Goal: Book appointment/travel/reservation

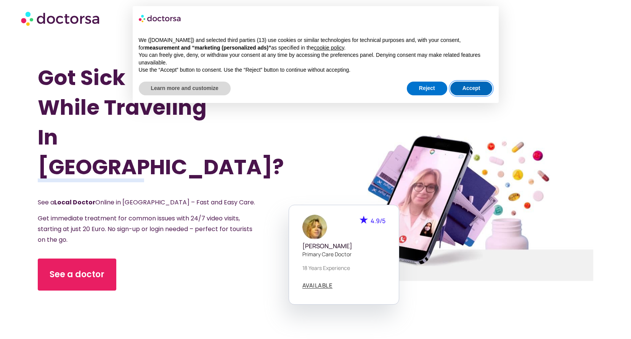
click at [474, 86] on button "Accept" at bounding box center [471, 89] width 42 height 14
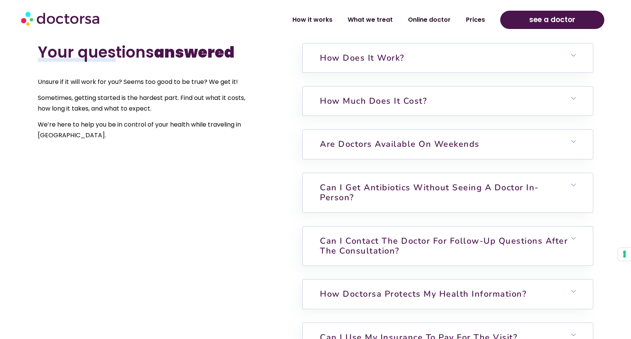
scroll to position [1737, 0]
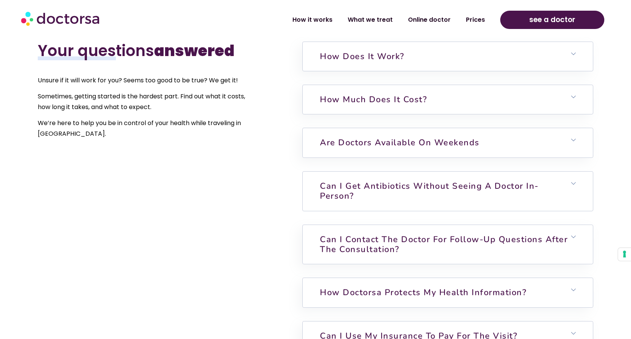
click at [572, 181] on icon at bounding box center [573, 183] width 5 height 5
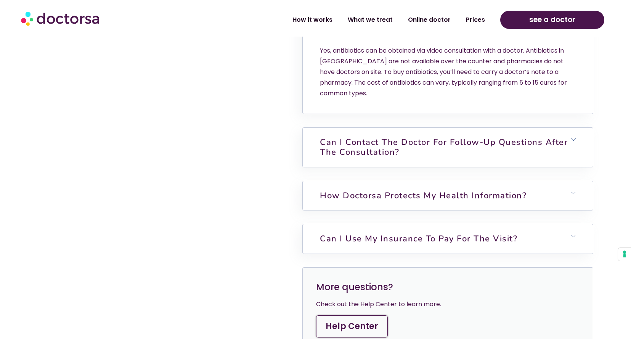
scroll to position [1912, 0]
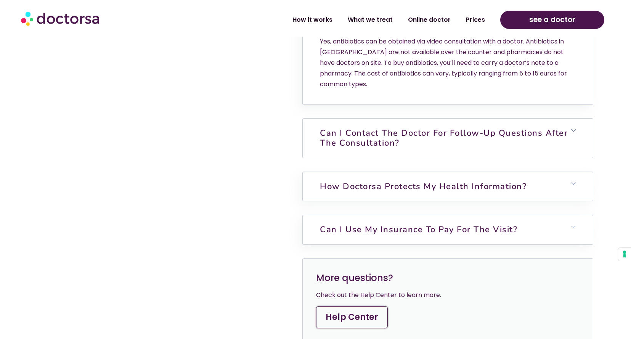
click at [573, 128] on icon at bounding box center [573, 130] width 5 height 5
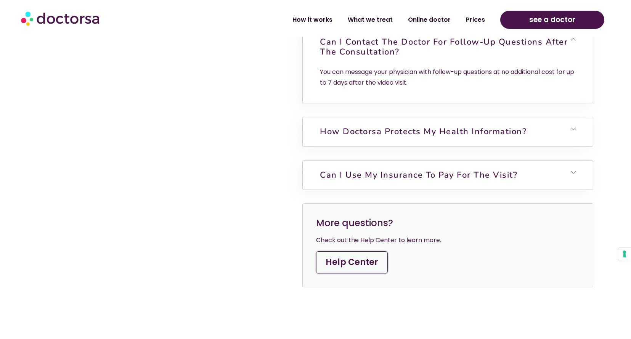
scroll to position [2004, 0]
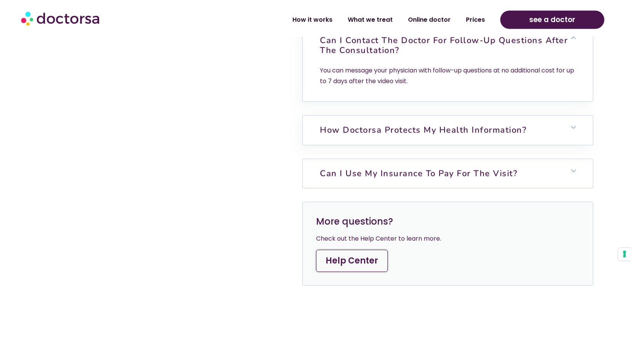
click at [573, 168] on icon at bounding box center [573, 170] width 5 height 5
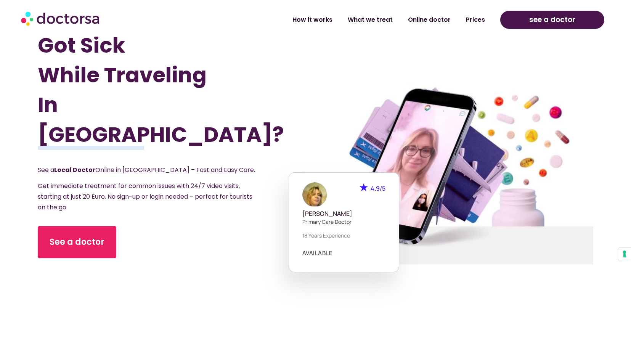
scroll to position [0, 0]
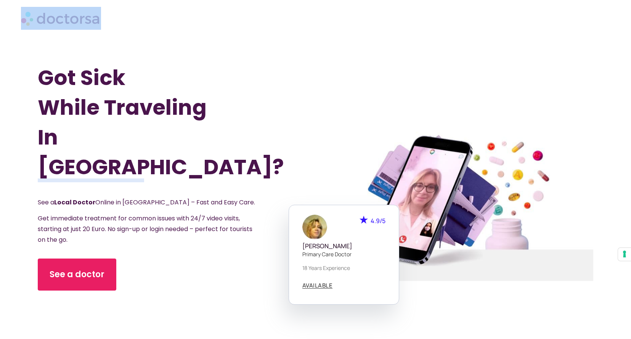
drag, startPoint x: 633, startPoint y: 247, endPoint x: 625, endPoint y: -2, distance: 248.2
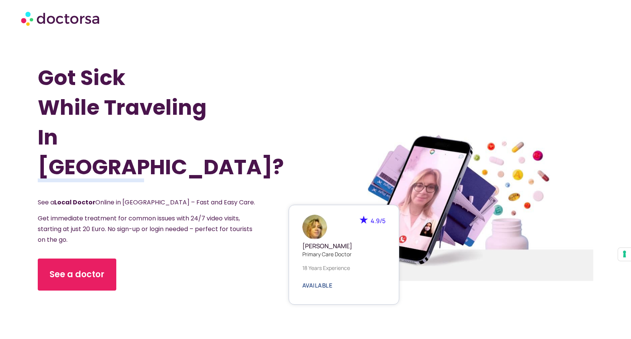
click at [317, 287] on span "AVAILABLE" at bounding box center [317, 285] width 30 height 6
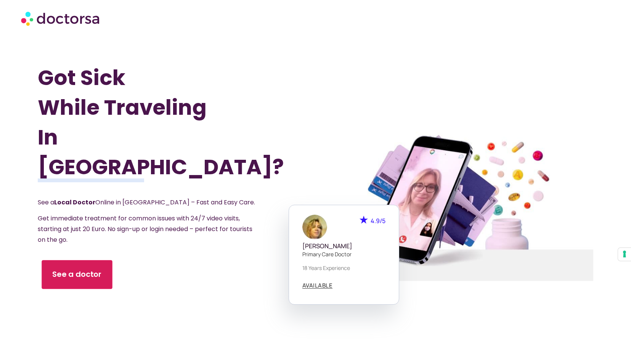
click at [75, 269] on span "See a doctor" at bounding box center [77, 274] width 50 height 11
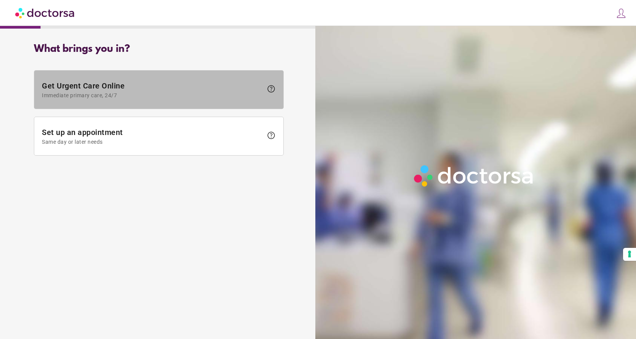
click at [272, 87] on span "help" at bounding box center [271, 88] width 9 height 9
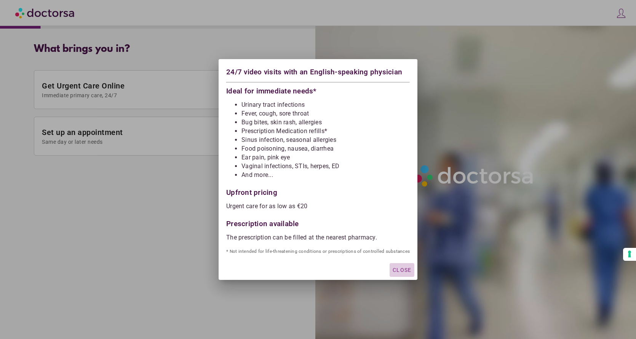
click at [404, 270] on span "Close" at bounding box center [402, 270] width 19 height 6
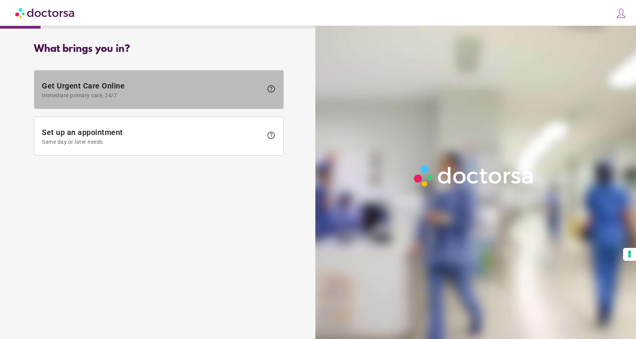
click at [80, 87] on span "Get Urgent Care Online Immediate primary care, 24/7" at bounding box center [152, 89] width 221 height 17
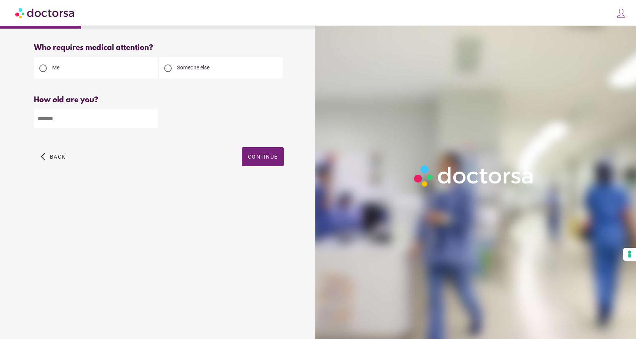
click at [81, 75] on div "Me" at bounding box center [96, 67] width 124 height 21
click at [57, 121] on input "number" at bounding box center [96, 118] width 124 height 19
type input "**"
click at [266, 157] on span "Continue" at bounding box center [263, 157] width 30 height 6
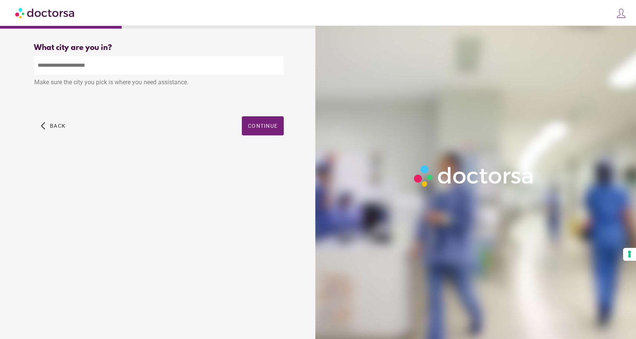
click at [61, 69] on input "text" at bounding box center [159, 65] width 250 height 19
type input "*"
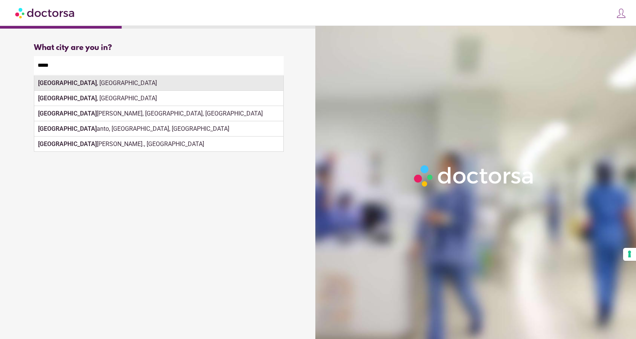
click at [59, 83] on div "[GEOGRAPHIC_DATA] , [GEOGRAPHIC_DATA]" at bounding box center [158, 82] width 249 height 15
type input "**********"
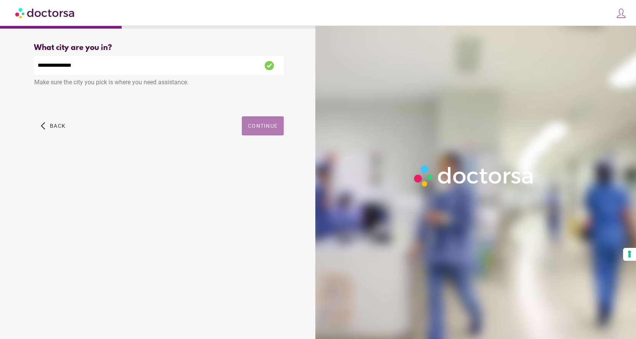
click at [264, 125] on span "Continue" at bounding box center [263, 126] width 30 height 6
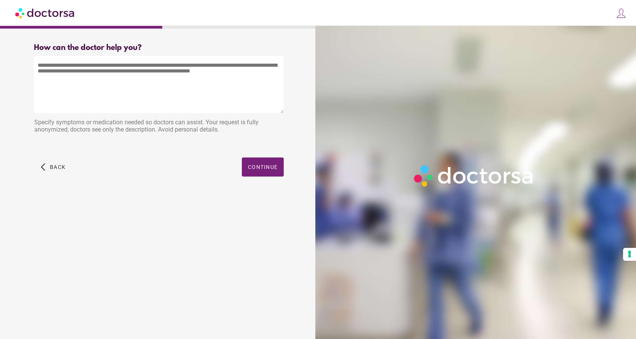
click at [90, 67] on textarea at bounding box center [159, 84] width 250 height 57
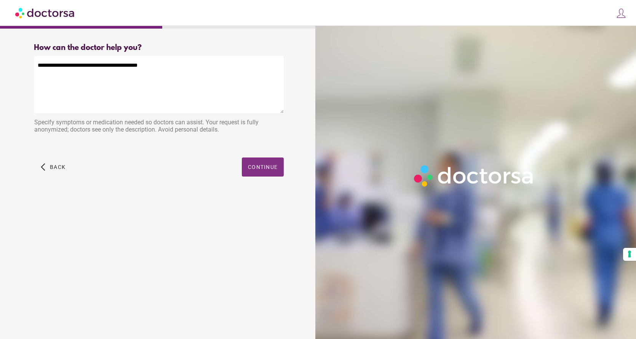
type textarea "**********"
click at [262, 166] on span "Continue" at bounding box center [263, 167] width 30 height 6
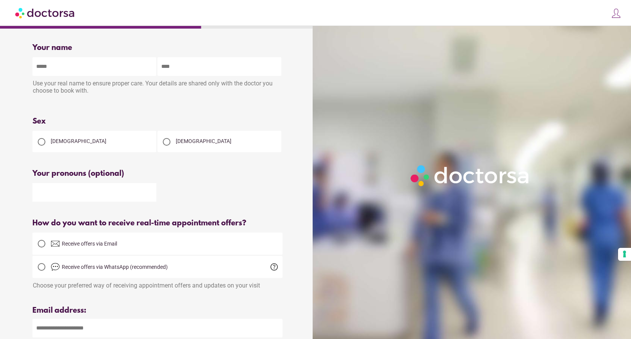
click at [122, 68] on input "text" at bounding box center [94, 66] width 124 height 19
type input "******"
click at [165, 68] on input "text" at bounding box center [219, 66] width 124 height 19
type input "******"
click at [168, 141] on div at bounding box center [167, 142] width 8 height 8
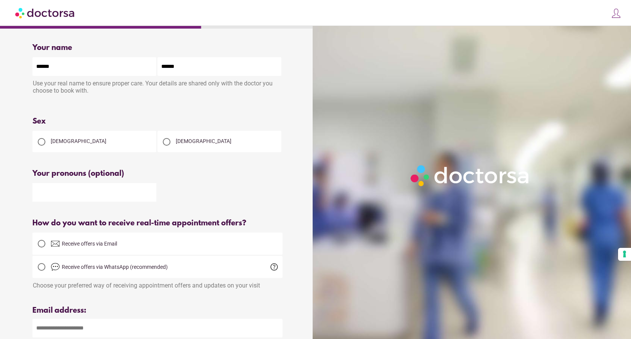
click at [118, 191] on input "text" at bounding box center [94, 192] width 124 height 19
type input "******"
click at [44, 247] on div at bounding box center [42, 244] width 8 height 8
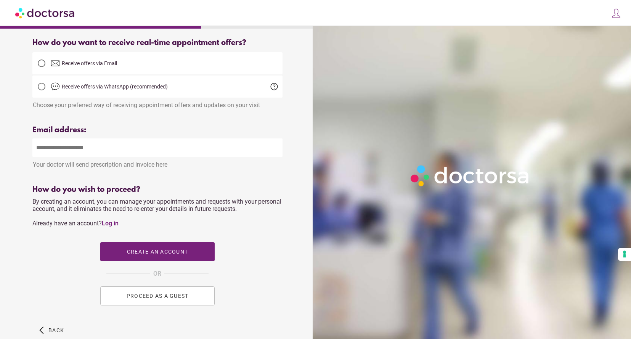
scroll to position [179, 0]
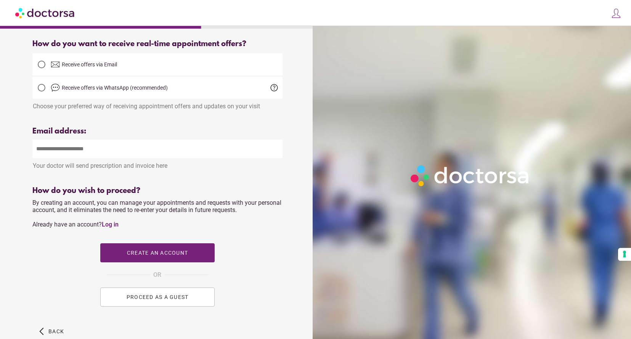
click at [51, 152] on input "email" at bounding box center [157, 148] width 250 height 19
type input "**********"
click at [160, 300] on span "PROCEED AS A GUEST" at bounding box center [158, 297] width 62 height 6
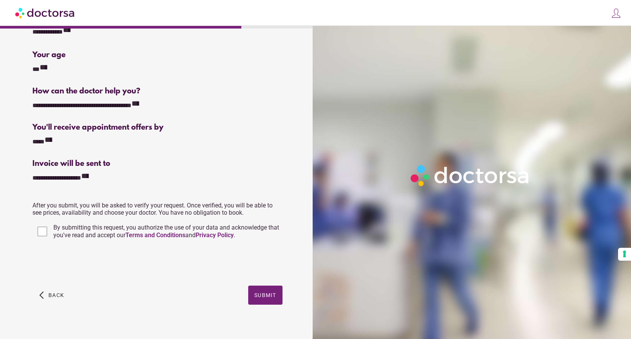
scroll to position [99, 0]
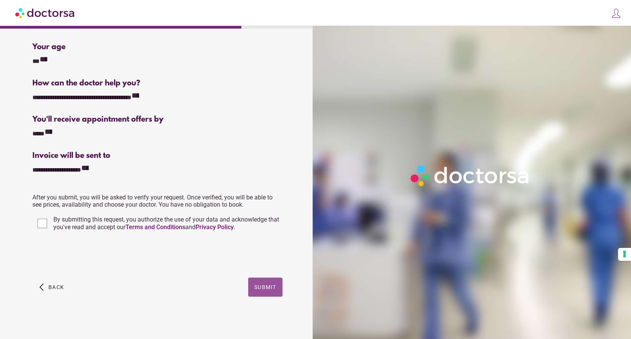
click at [262, 289] on span "Submit" at bounding box center [265, 287] width 22 height 6
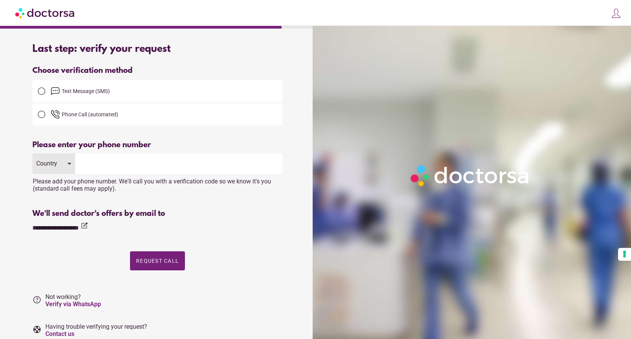
click at [92, 93] on span "Text Message (SMS)" at bounding box center [86, 91] width 48 height 6
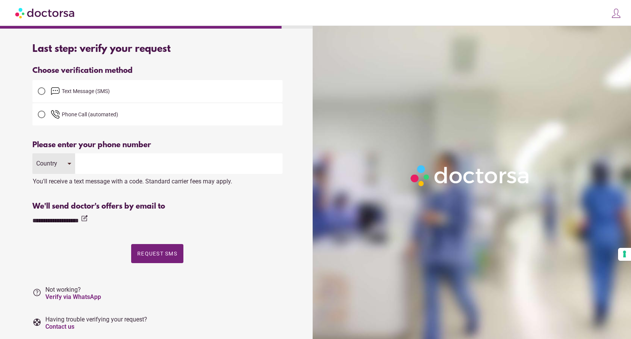
click at [91, 169] on input "tel" at bounding box center [178, 163] width 207 height 21
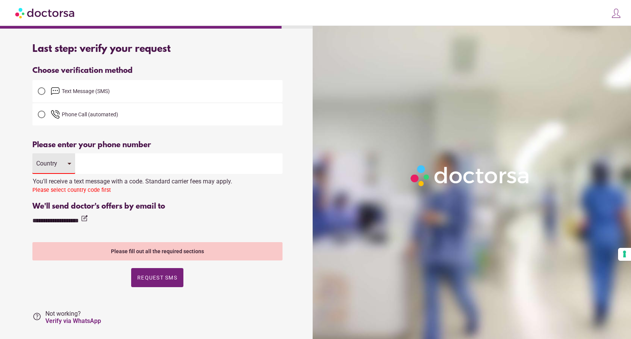
click at [67, 165] on div "Country" at bounding box center [53, 163] width 43 height 21
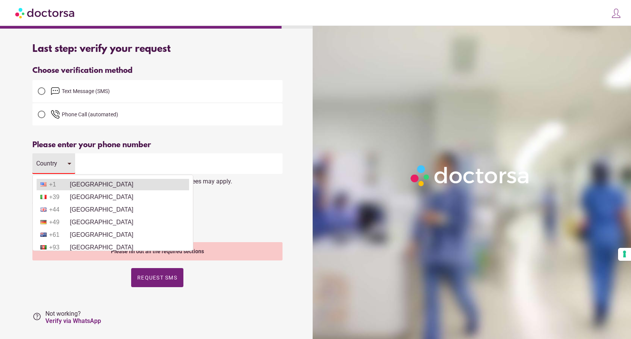
click at [73, 188] on li "+1 United States" at bounding box center [113, 184] width 153 height 11
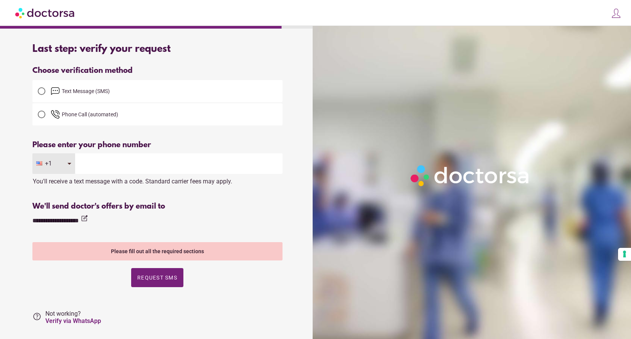
click at [95, 164] on input "tel" at bounding box center [178, 163] width 207 height 21
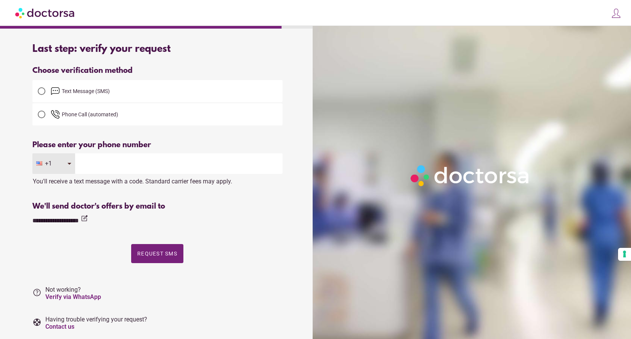
type input "*"
type input "**********"
click at [159, 252] on span "Request SMS" at bounding box center [157, 253] width 40 height 6
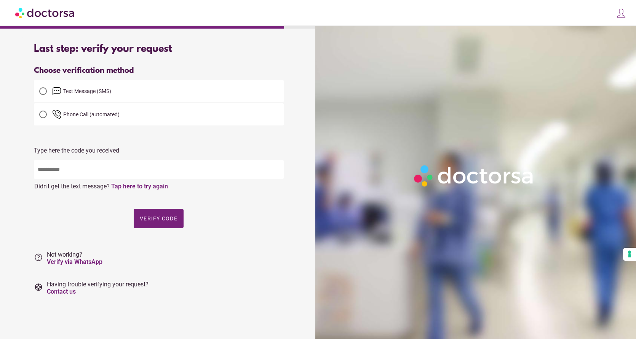
click at [100, 91] on span "Text Message (SMS)" at bounding box center [87, 91] width 48 height 6
click at [392, 137] on div at bounding box center [478, 195] width 325 height 339
click at [77, 169] on input "text" at bounding box center [159, 169] width 250 height 19
type input "*****"
click at [155, 221] on span "Verify code" at bounding box center [159, 218] width 38 height 6
